Goal: Navigation & Orientation: Find specific page/section

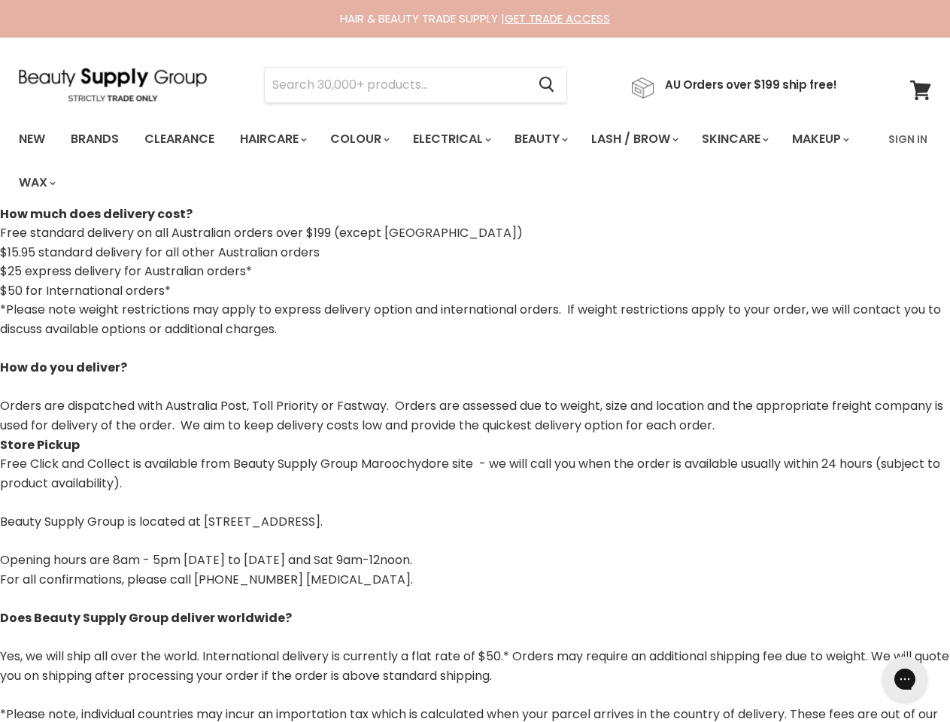
click at [475, 361] on p "*Please note weight restrictions may apply to express delivery option and inter…" at bounding box center [475, 367] width 950 height 135
click at [400, 85] on input "Search" at bounding box center [396, 85] width 262 height 35
click at [555, 85] on icon "Search" at bounding box center [547, 86] width 15 height 16
click at [278, 139] on link "Haircare" at bounding box center [272, 139] width 87 height 32
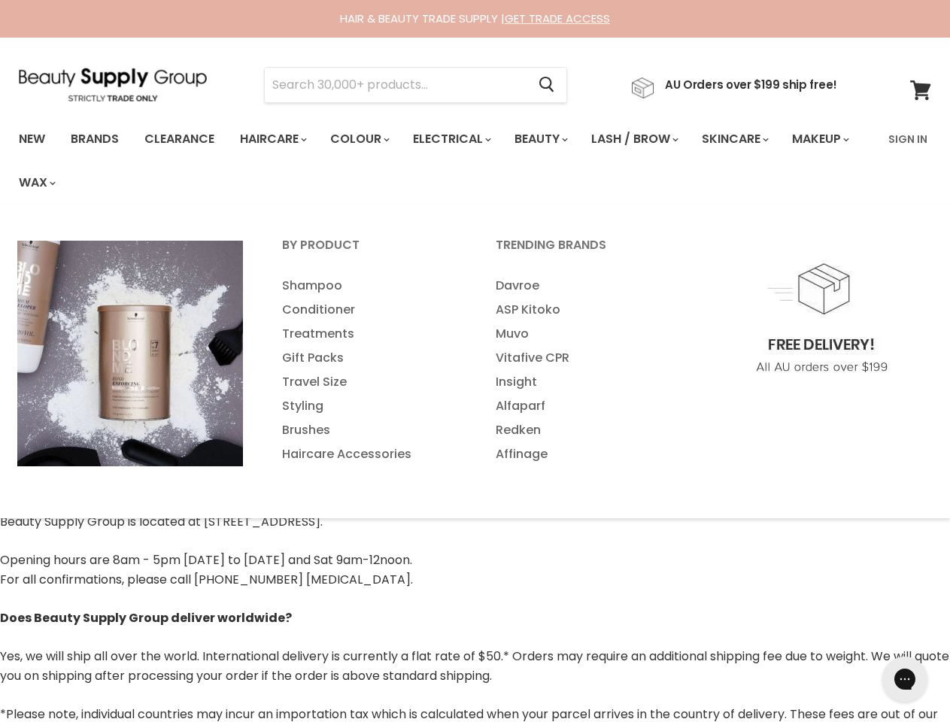
click at [368, 139] on link "Colour" at bounding box center [359, 139] width 80 height 32
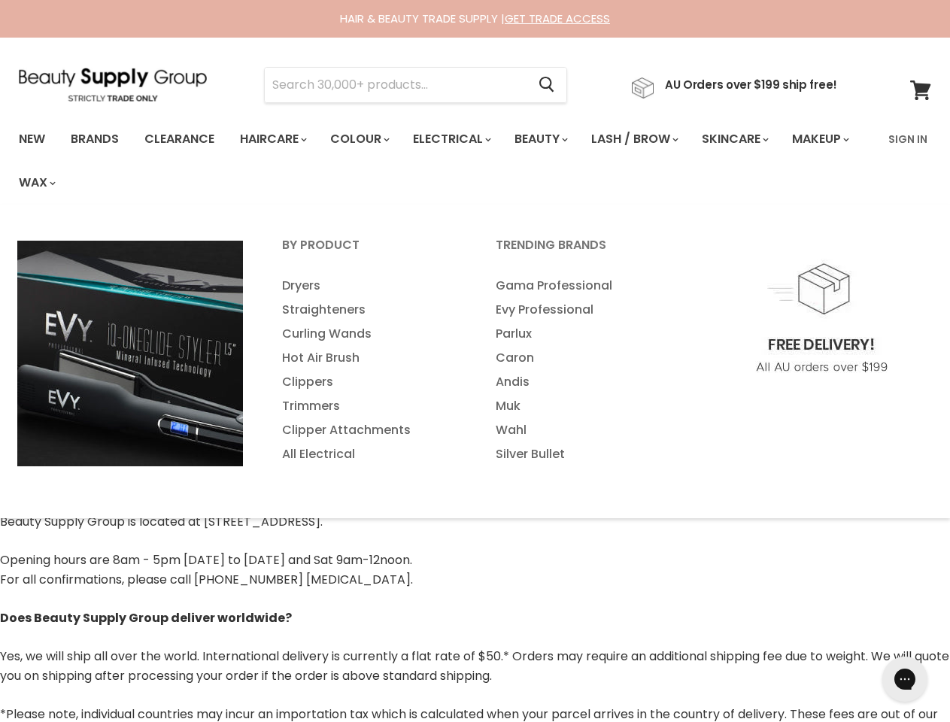
click at [462, 139] on link "Electrical" at bounding box center [451, 139] width 99 height 32
click at [554, 139] on link "Beauty" at bounding box center [540, 139] width 74 height 32
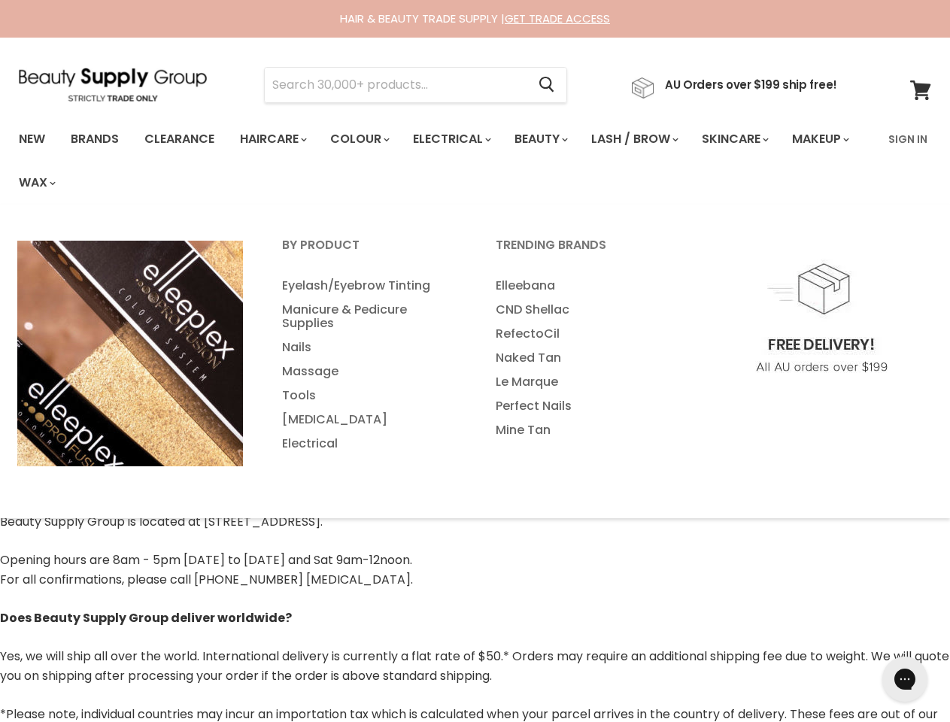
click at [651, 139] on link "Lash / Brow" at bounding box center [634, 139] width 108 height 32
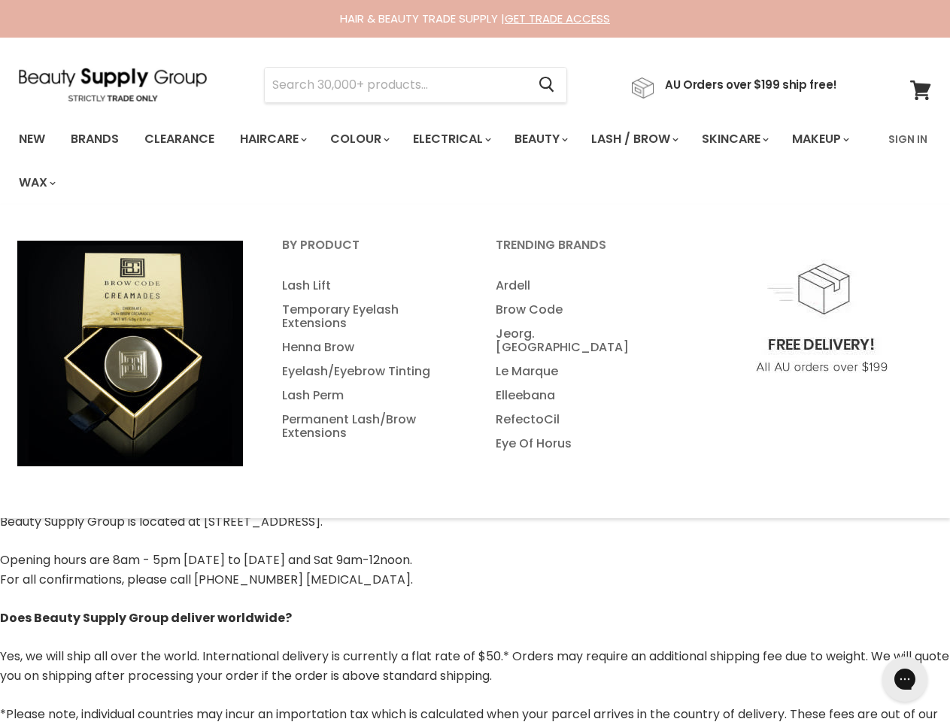
click at [755, 139] on link "Skincare" at bounding box center [734, 139] width 87 height 32
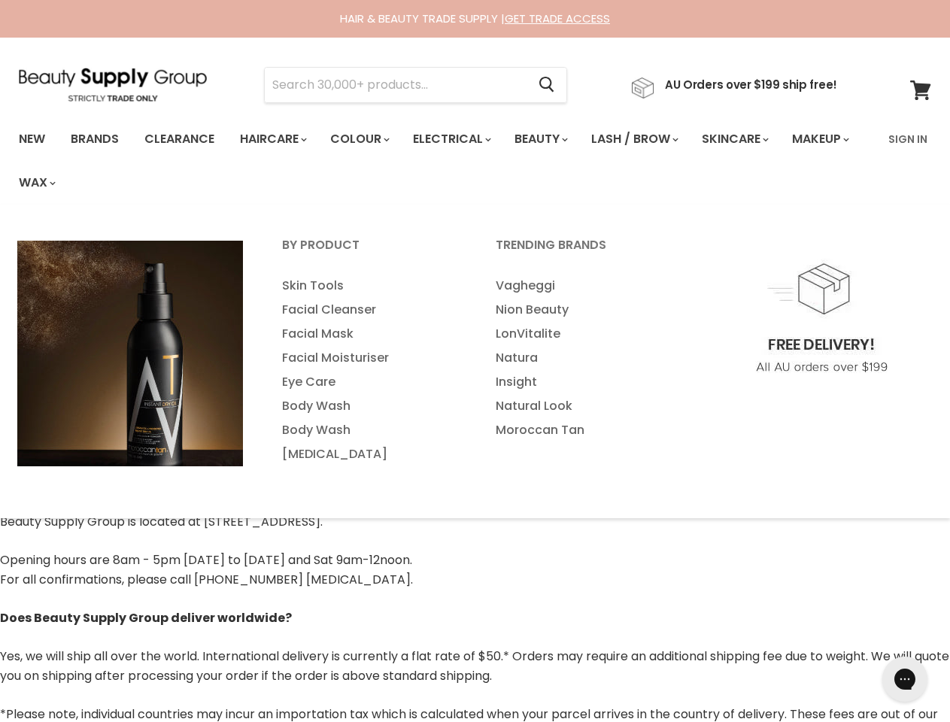
click at [781, 155] on link "Makeup" at bounding box center [820, 139] width 78 height 32
